Goal: Task Accomplishment & Management: Manage account settings

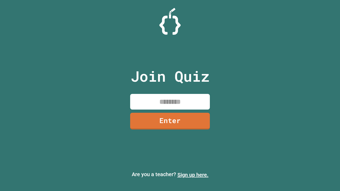
click at [193, 175] on link "Sign up here." at bounding box center [193, 175] width 31 height 6
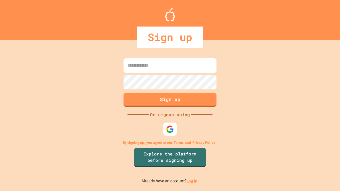
click at [193, 181] on link "Log in." at bounding box center [193, 182] width 12 height 6
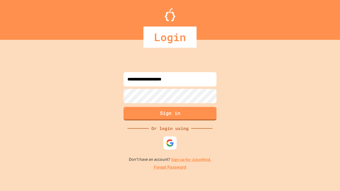
type input "**********"
